Goal: Task Accomplishment & Management: Use online tool/utility

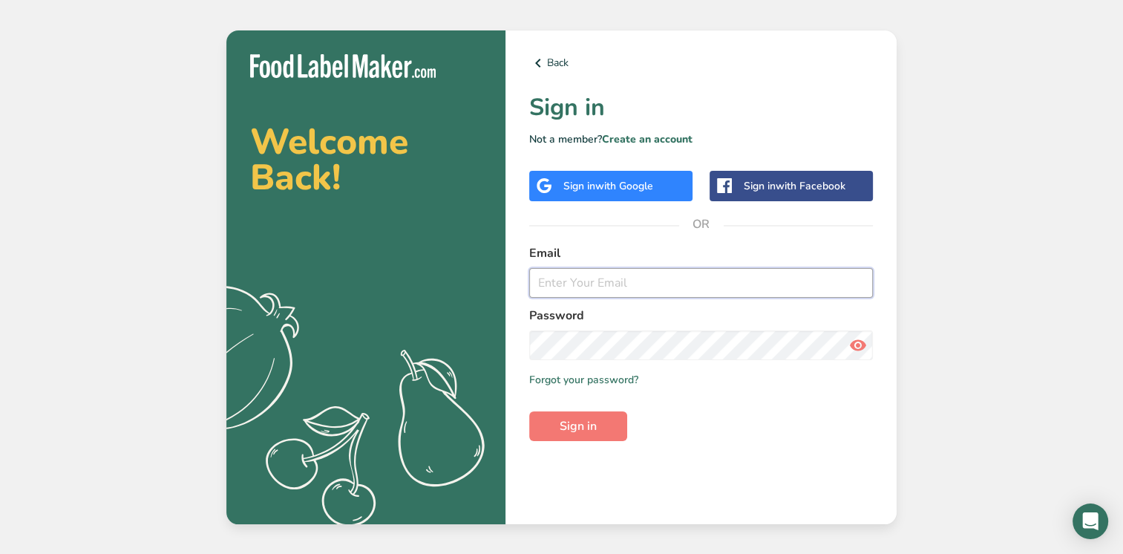
click at [610, 279] on input "email" at bounding box center [701, 283] width 344 height 30
type input "[EMAIL_ADDRESS][DOMAIN_NAME]"
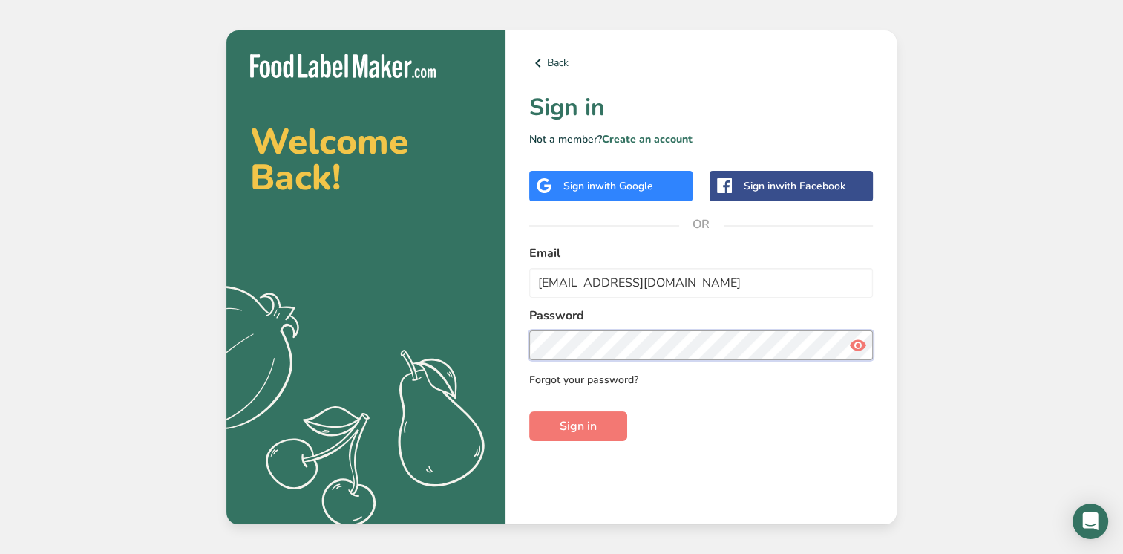
click at [529, 411] on button "Sign in" at bounding box center [578, 426] width 98 height 30
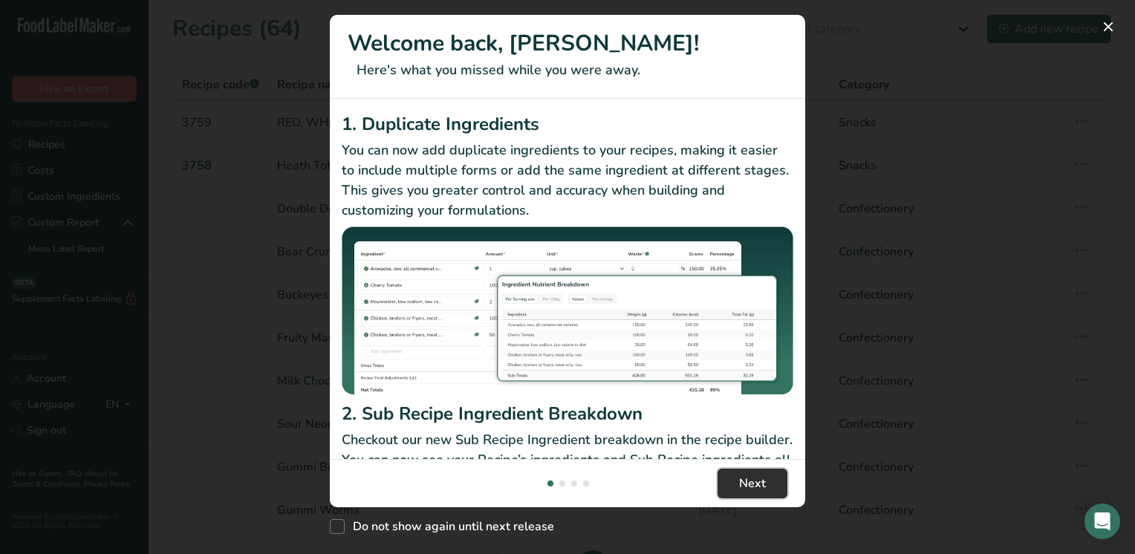
click at [751, 490] on span "Next" at bounding box center [752, 483] width 27 height 18
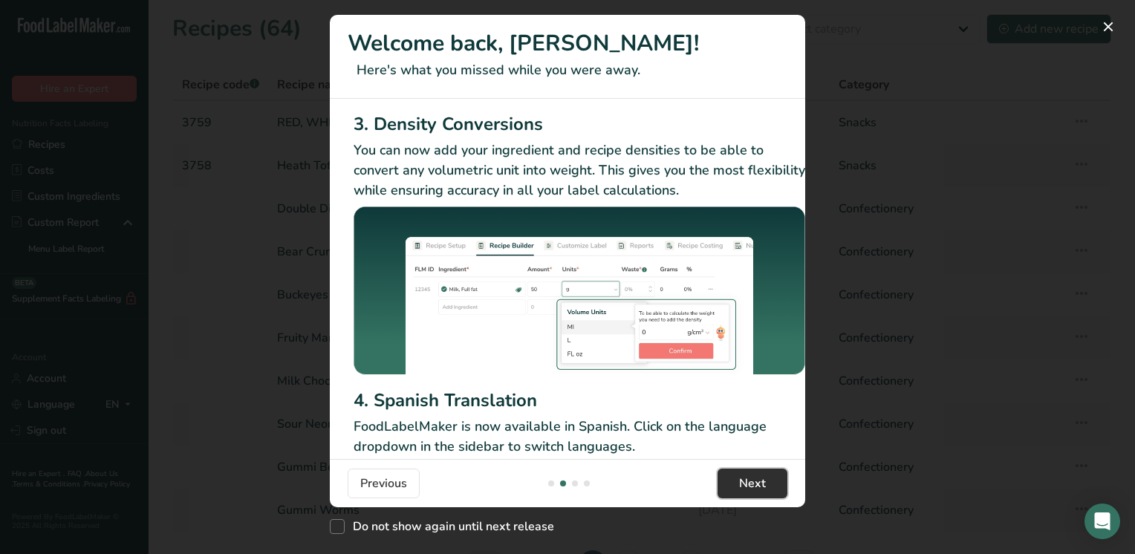
click at [749, 490] on span "Next" at bounding box center [752, 483] width 27 height 18
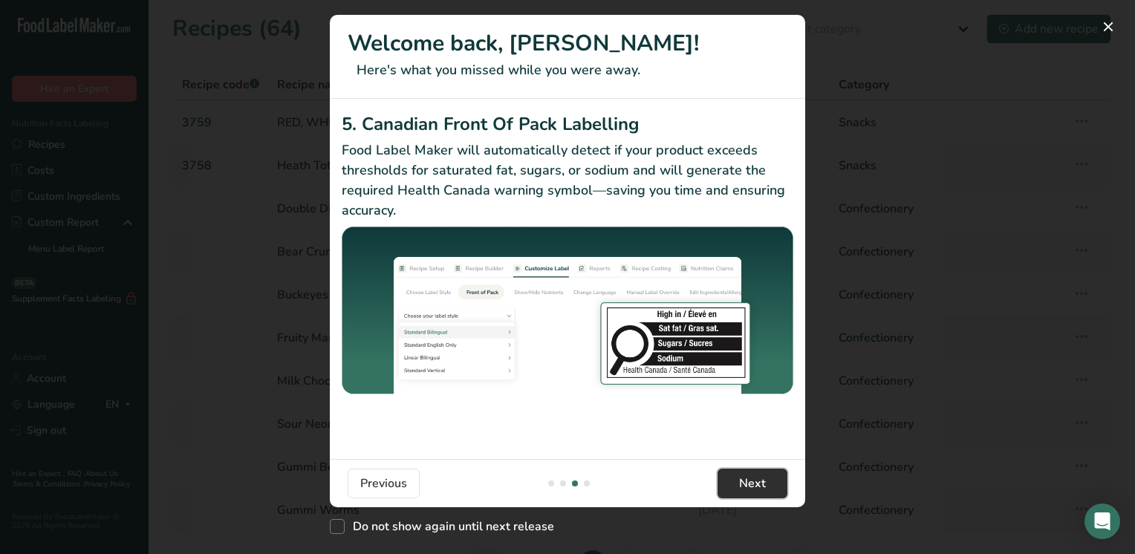
click at [747, 490] on span "Next" at bounding box center [752, 483] width 27 height 18
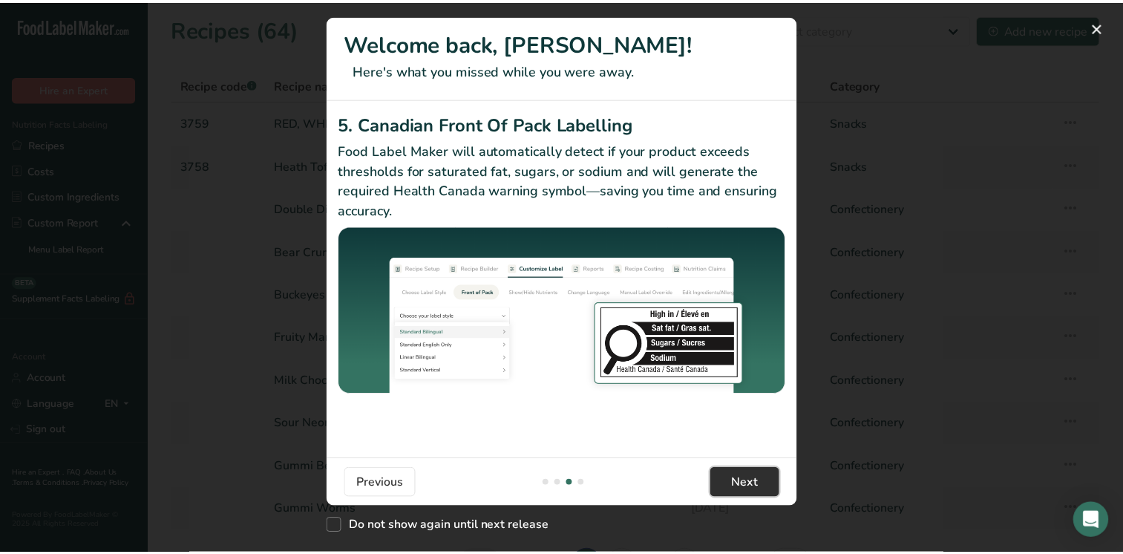
scroll to position [0, 1414]
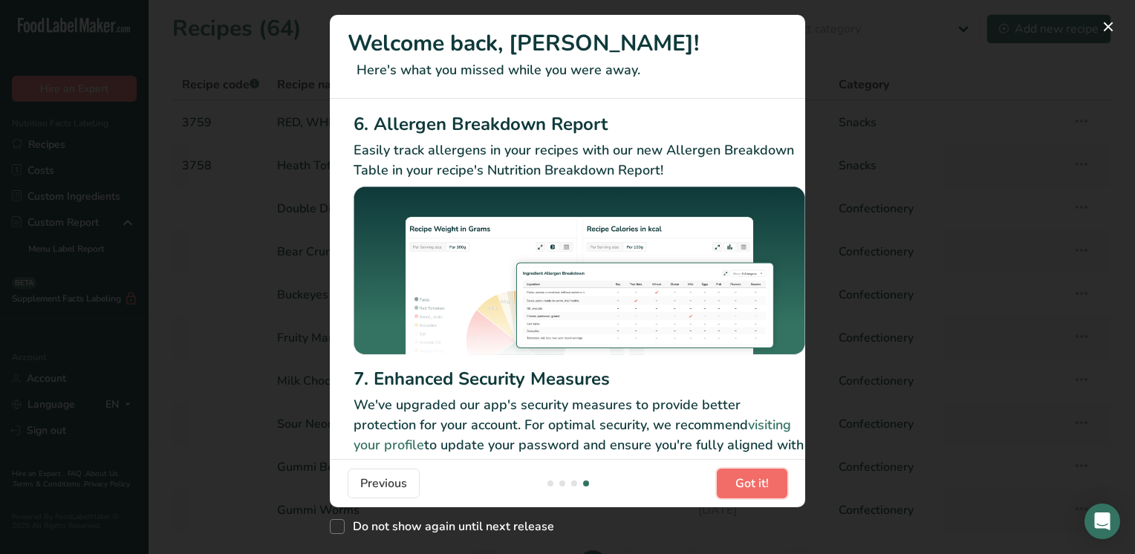
click at [747, 490] on span "Got it!" at bounding box center [751, 483] width 33 height 18
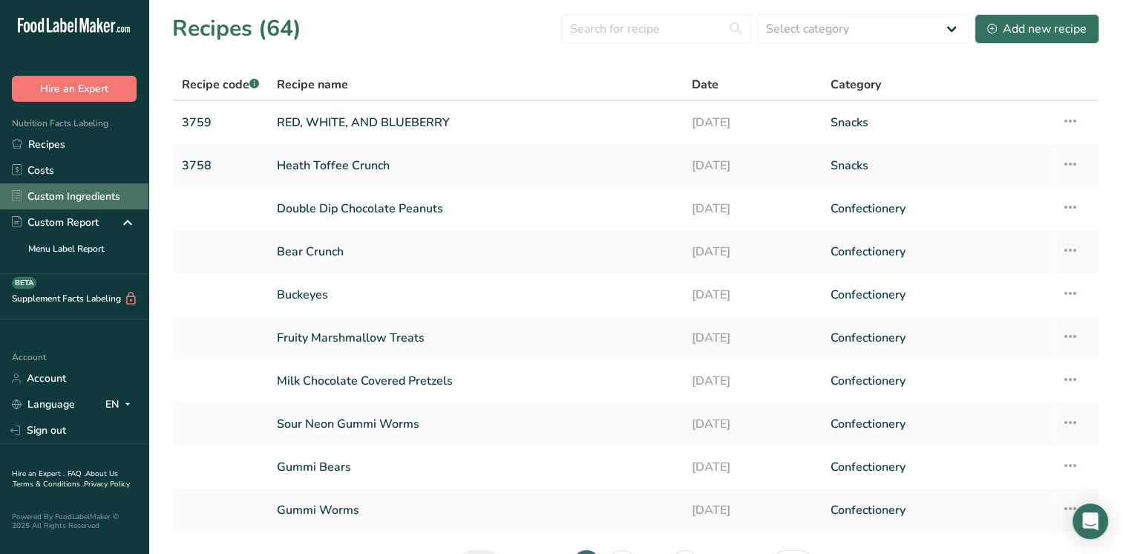
click at [53, 198] on link "Custom Ingredients" at bounding box center [74, 196] width 149 height 26
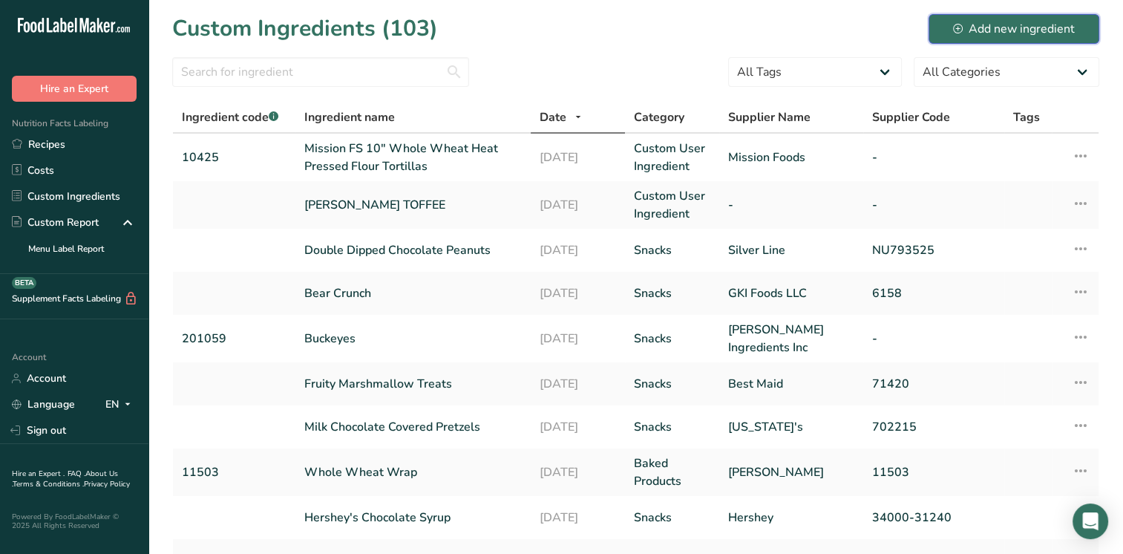
click at [966, 31] on div "Add new ingredient" at bounding box center [1014, 29] width 122 height 18
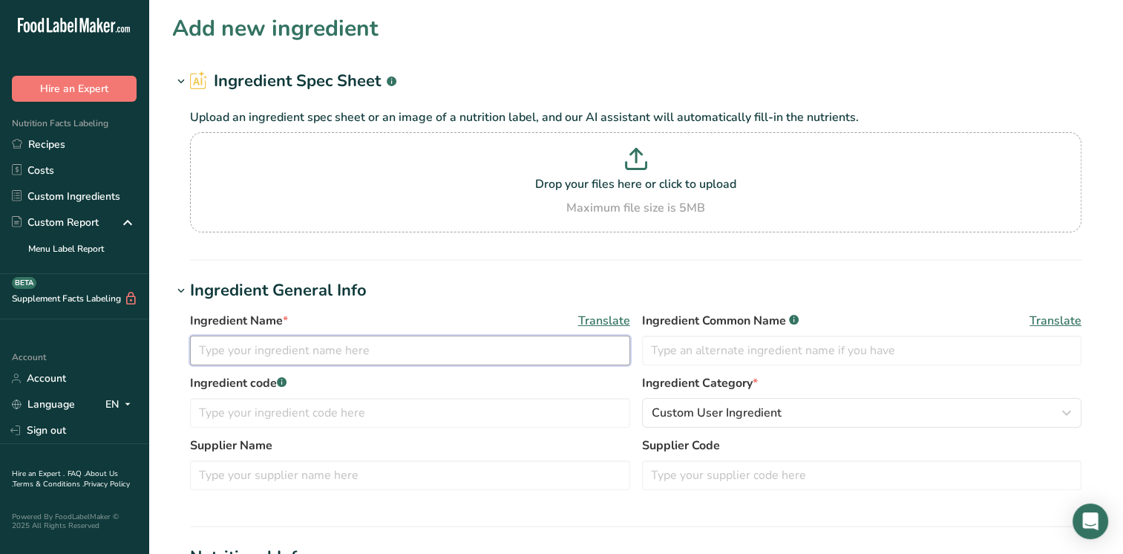
click at [373, 361] on input "text" at bounding box center [410, 351] width 440 height 30
drag, startPoint x: 195, startPoint y: 346, endPoint x: 206, endPoint y: 349, distance: 10.8
click at [197, 346] on input "French Toast" at bounding box center [410, 351] width 440 height 30
type input "[PERSON_NAME] French Toast"
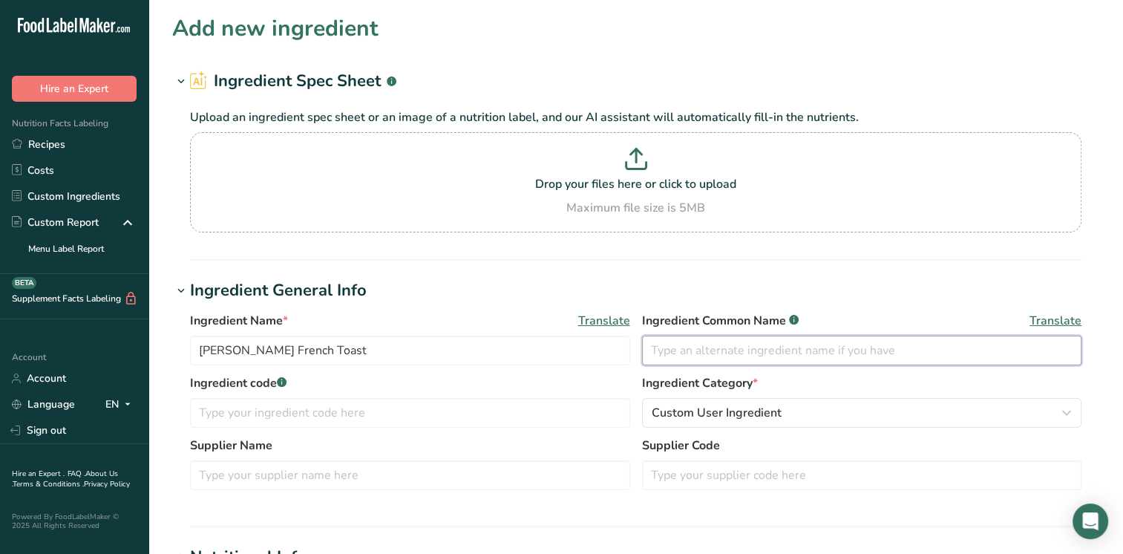
click at [739, 359] on input "text" at bounding box center [862, 351] width 440 height 30
type input "French Toast"
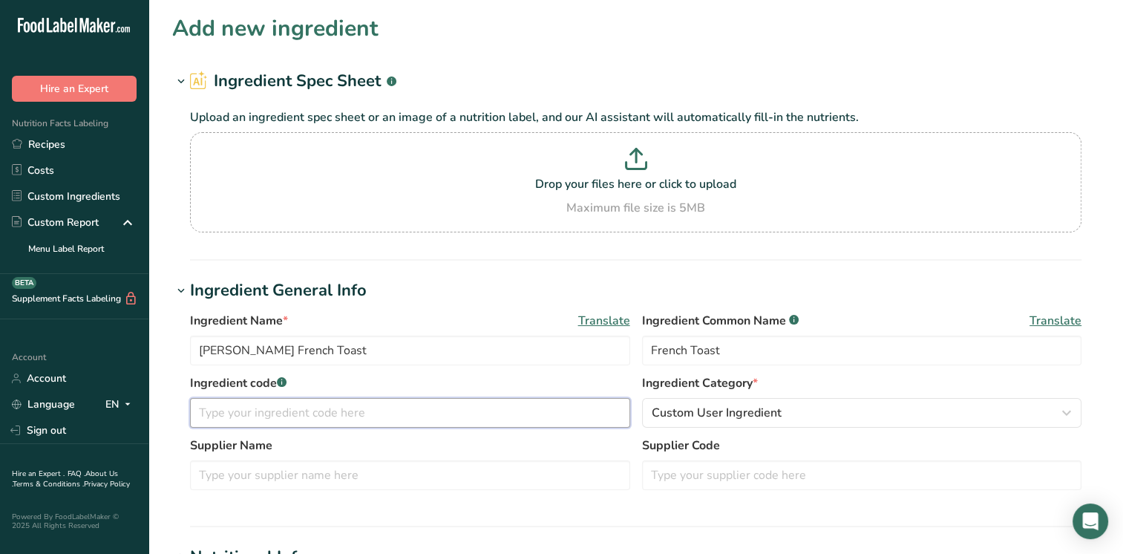
click at [353, 413] on input "text" at bounding box center [410, 413] width 440 height 30
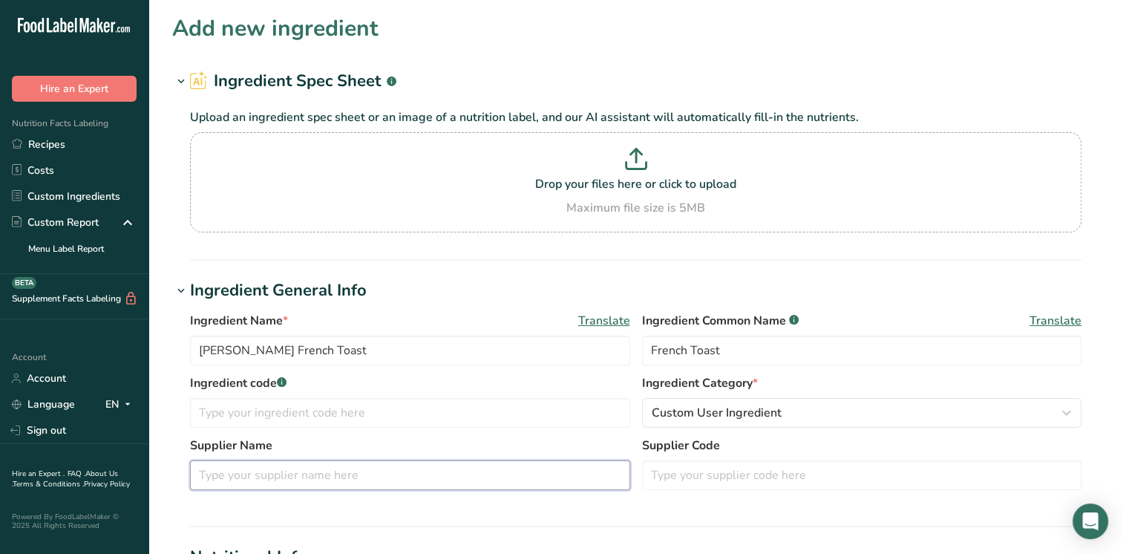
click at [493, 471] on input "text" at bounding box center [410, 475] width 440 height 30
type input "[PERSON_NAME] Foods"
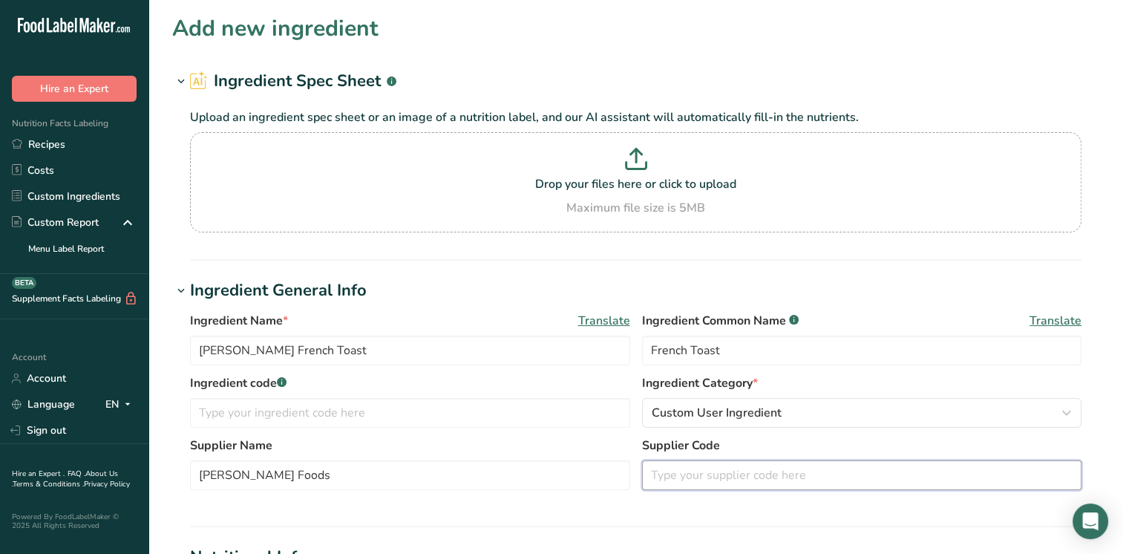
click at [675, 476] on input "text" at bounding box center [862, 475] width 440 height 30
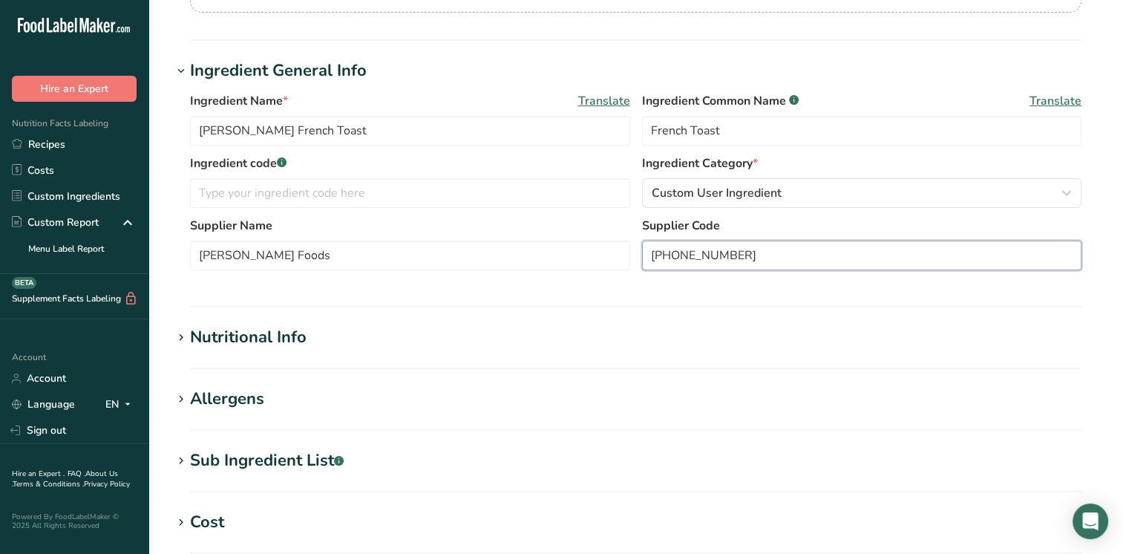
scroll to position [223, 0]
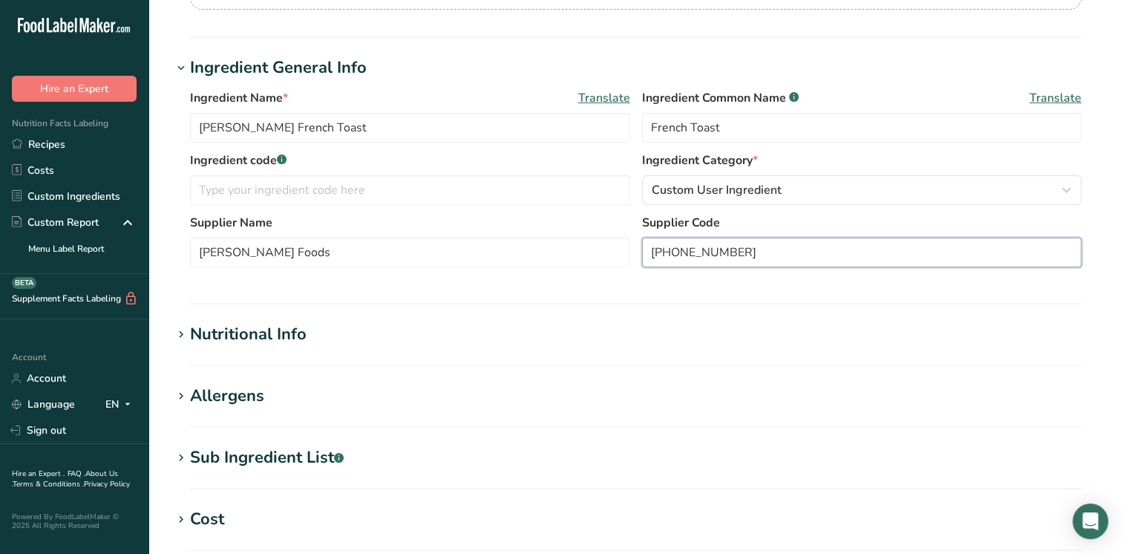
type input "[PHONE_NUMBER]"
click at [251, 343] on div "Nutritional Info" at bounding box center [248, 334] width 117 height 25
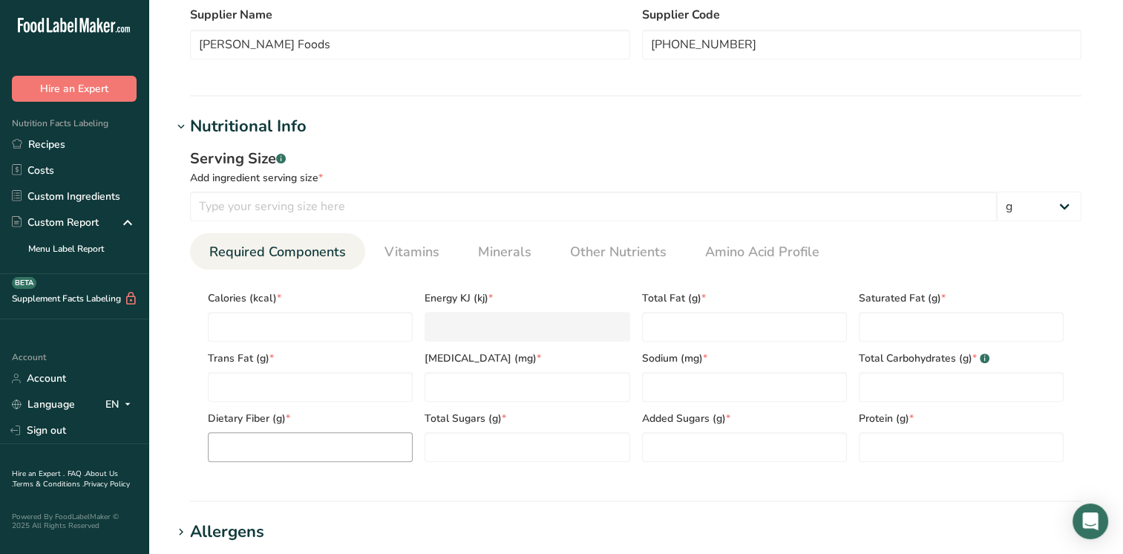
scroll to position [446, 0]
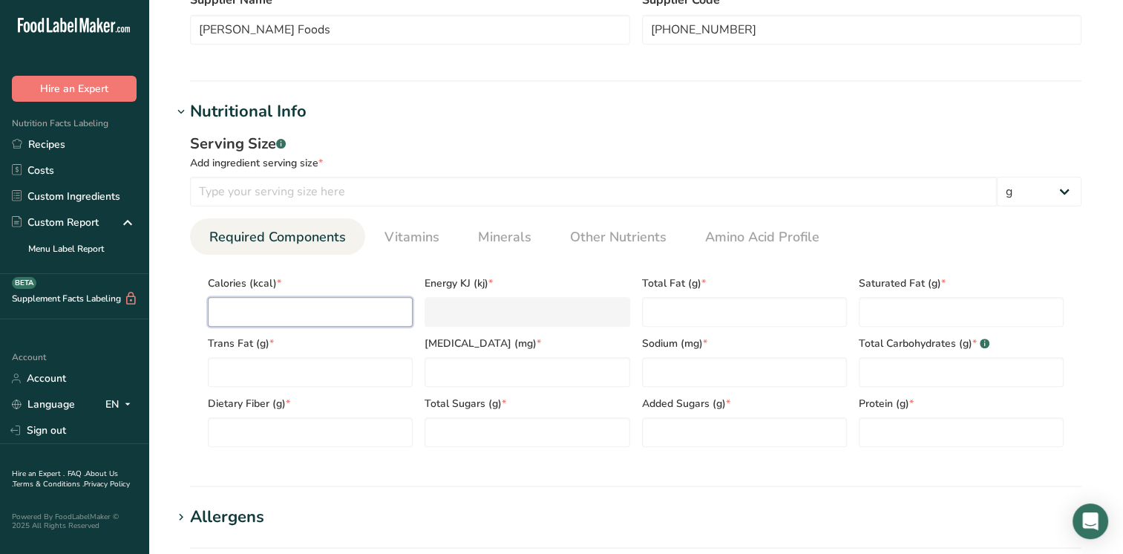
click at [311, 310] on input "number" at bounding box center [310, 312] width 205 height 30
type input "1"
type KJ "4.2"
type input "15"
type KJ "62.8"
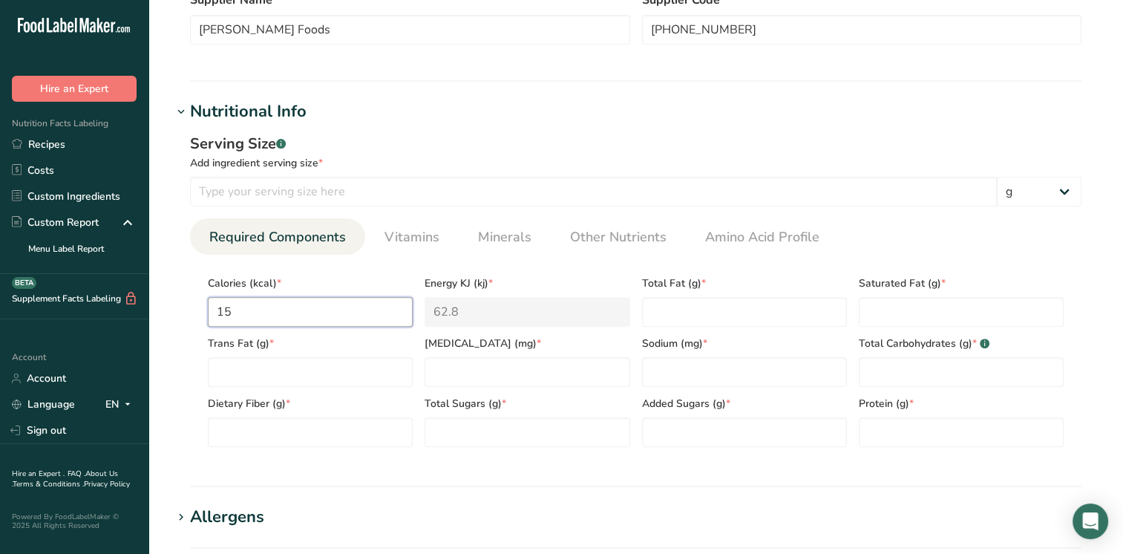
type input "150"
type KJ "627.6"
type input "150"
drag, startPoint x: 709, startPoint y: 305, endPoint x: 717, endPoint y: 307, distance: 7.6
click at [713, 306] on Fat "number" at bounding box center [744, 312] width 205 height 30
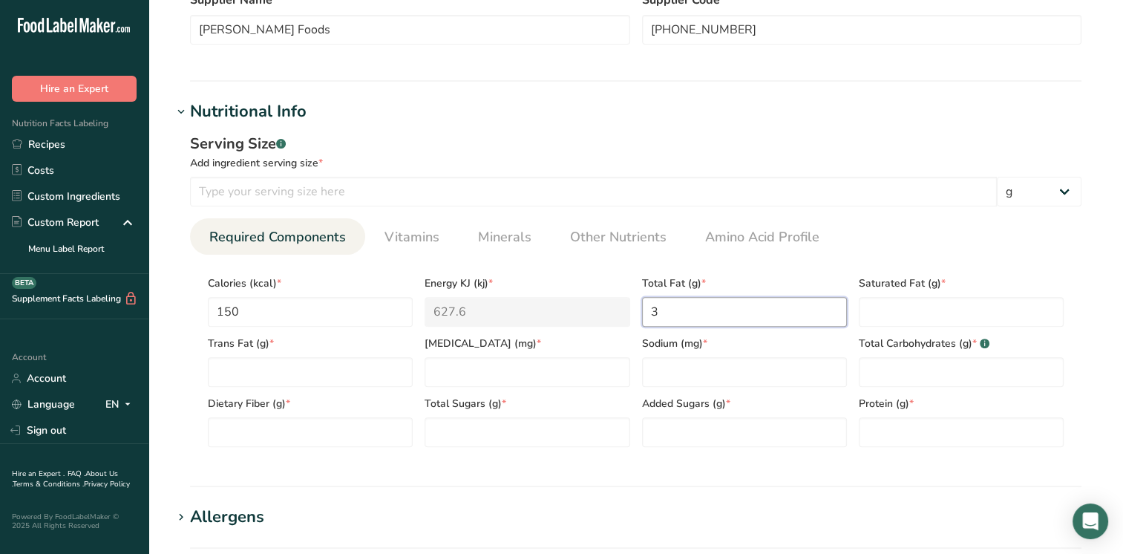
type Fat "3"
click at [933, 304] on Fat "number" at bounding box center [961, 312] width 205 height 30
type Fat "1"
click at [302, 382] on Fat "number" at bounding box center [310, 372] width 205 height 30
type Fat "0"
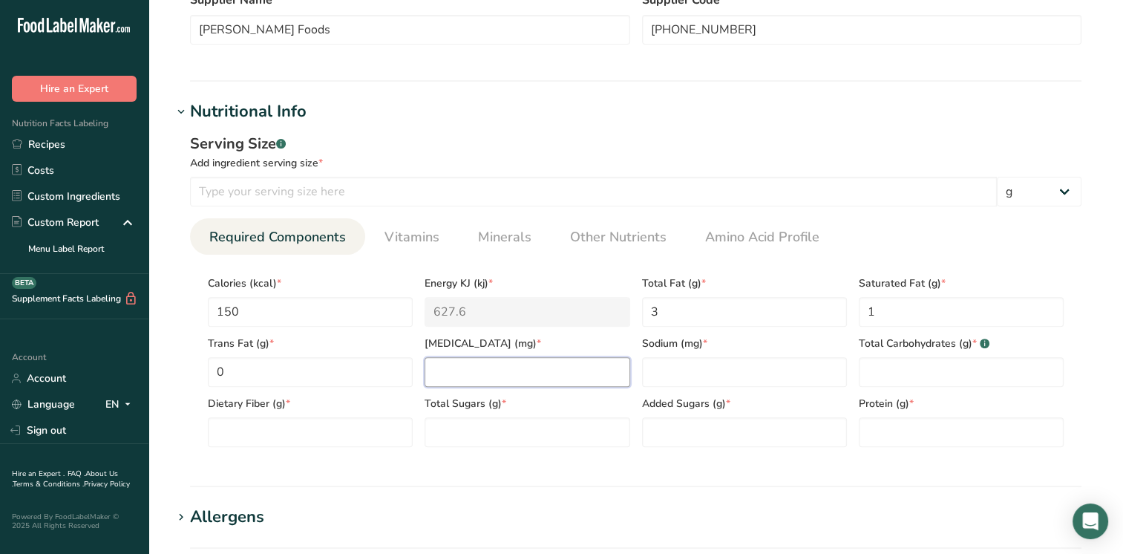
click at [514, 365] on input "number" at bounding box center [527, 372] width 205 height 30
type input "90"
click at [678, 365] on input "number" at bounding box center [744, 372] width 205 height 30
type input "210"
click at [949, 373] on Carbohydrates "number" at bounding box center [961, 372] width 205 height 30
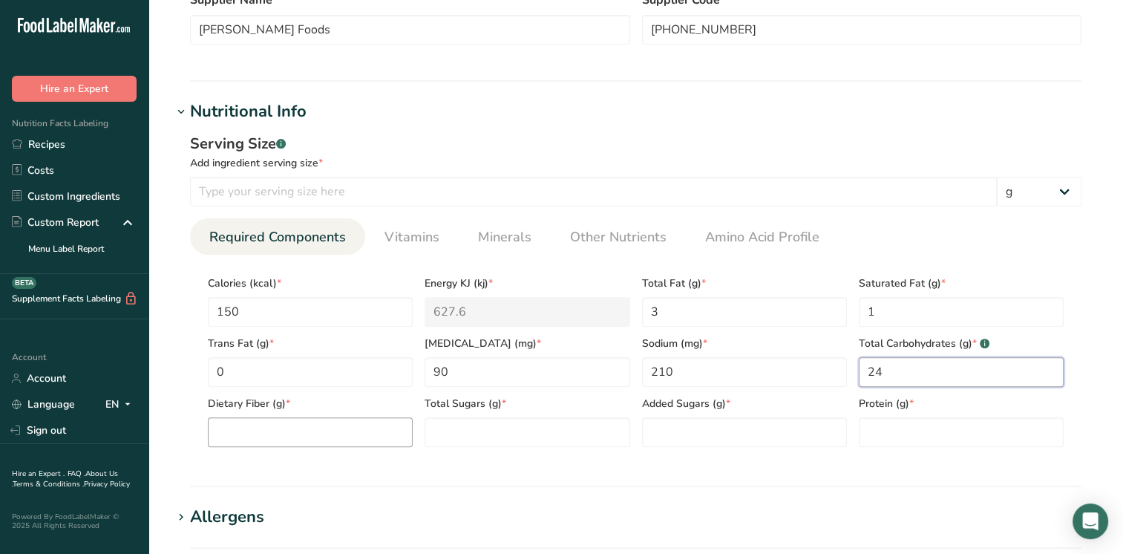
type Carbohydrates "24"
click at [323, 434] on Fiber "number" at bounding box center [310, 432] width 205 height 30
type Fiber "1"
click at [451, 426] on Sugars "number" at bounding box center [527, 432] width 205 height 30
type Sugars "7"
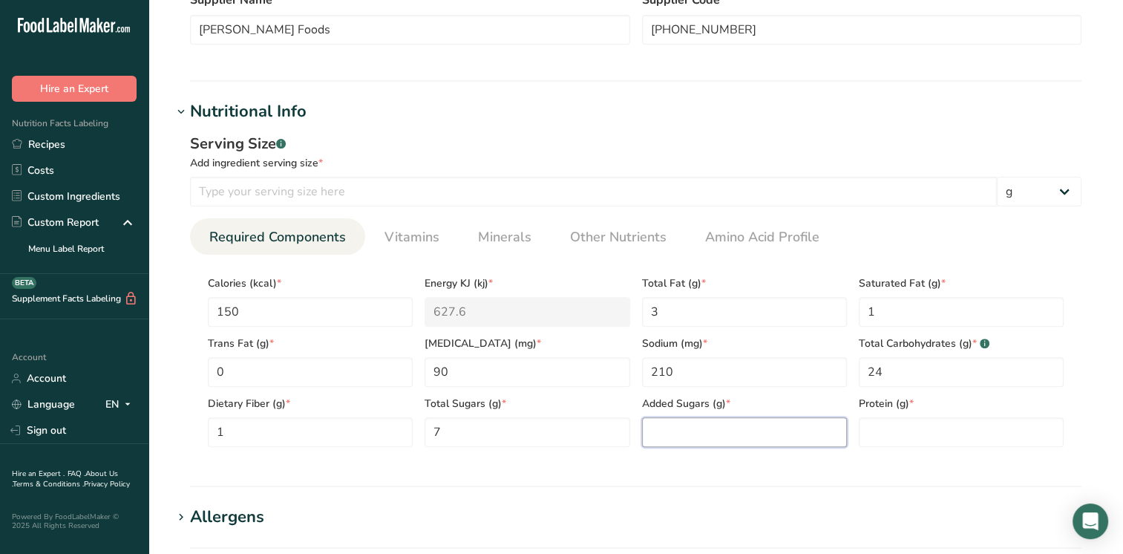
click at [700, 424] on Sugars "number" at bounding box center [744, 432] width 205 height 30
type Sugars "6"
click at [942, 428] on input "number" at bounding box center [961, 432] width 205 height 30
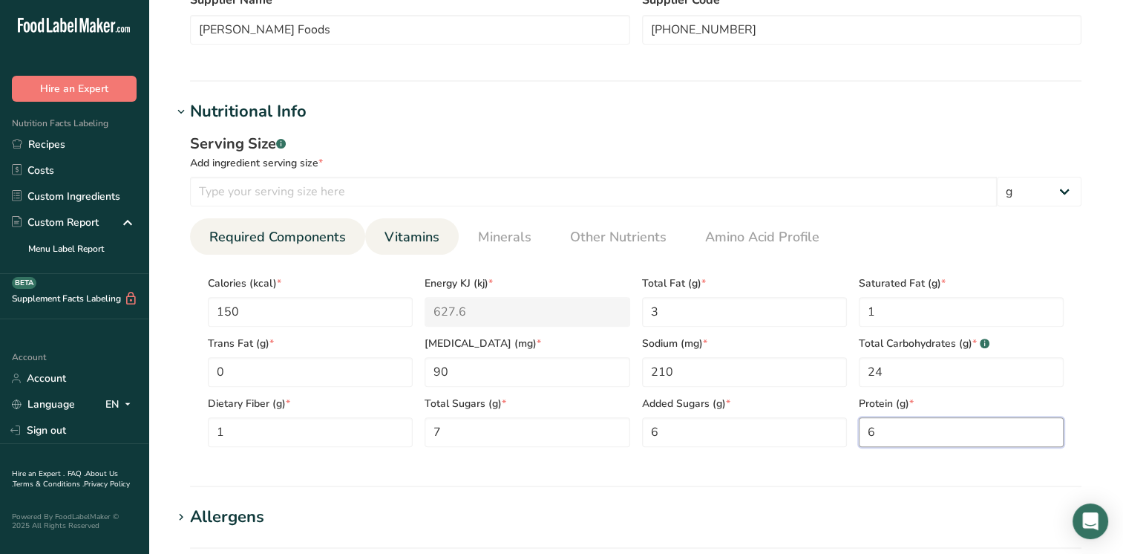
type input "6"
click at [409, 240] on span "Vitamins" at bounding box center [412, 237] width 55 height 20
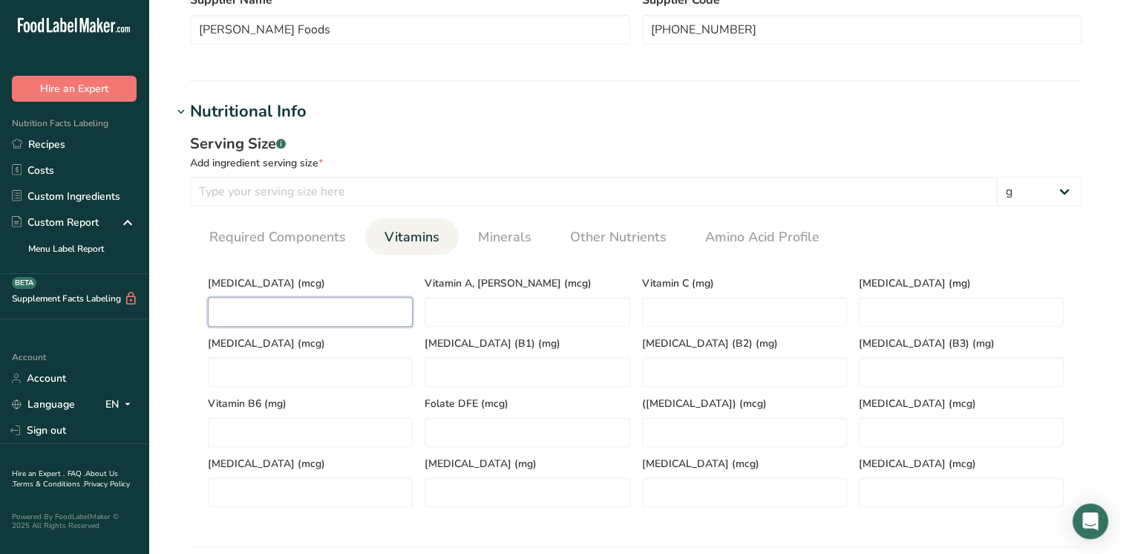
click at [322, 307] on D "number" at bounding box center [310, 312] width 205 height 30
type D "0.5"
